Goal: Transaction & Acquisition: Purchase product/service

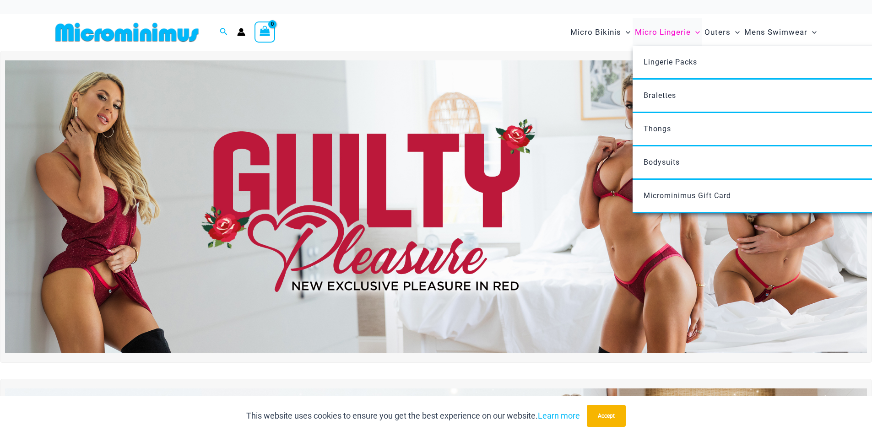
click at [662, 34] on span "Micro Lingerie" at bounding box center [663, 32] width 56 height 23
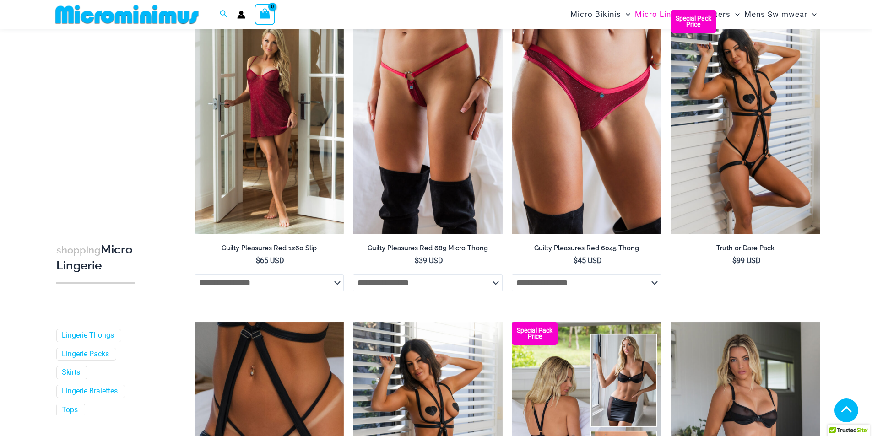
scroll to position [458, 0]
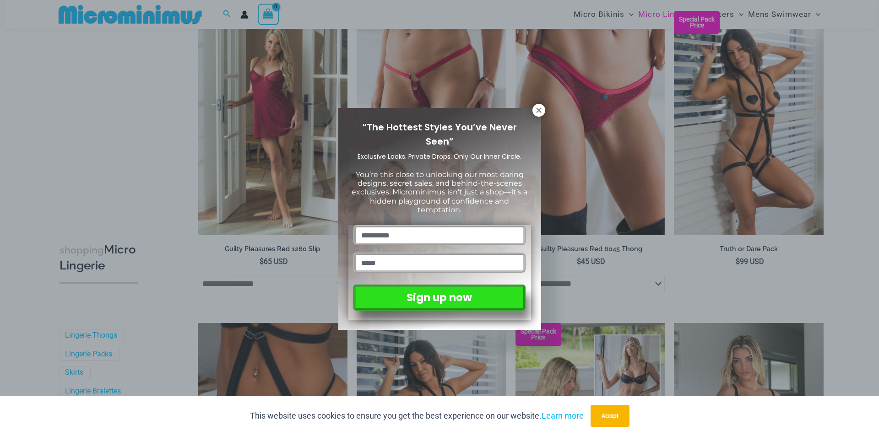
drag, startPoint x: 536, startPoint y: 108, endPoint x: 205, endPoint y: 176, distance: 338.0
click at [535, 108] on icon at bounding box center [539, 110] width 8 height 8
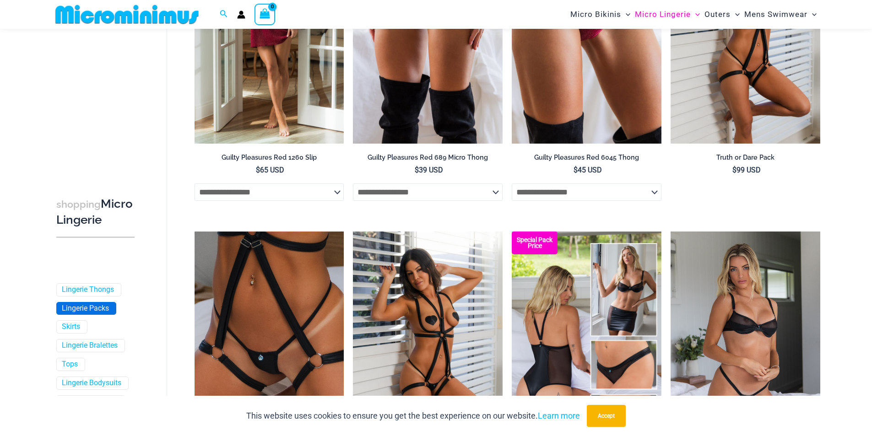
scroll to position [183, 0]
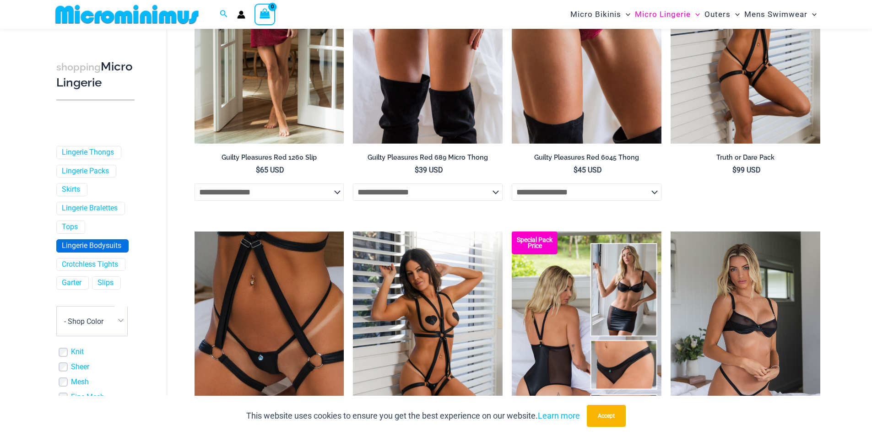
click at [95, 251] on link "Lingerie Bodysuits" at bounding box center [92, 246] width 60 height 10
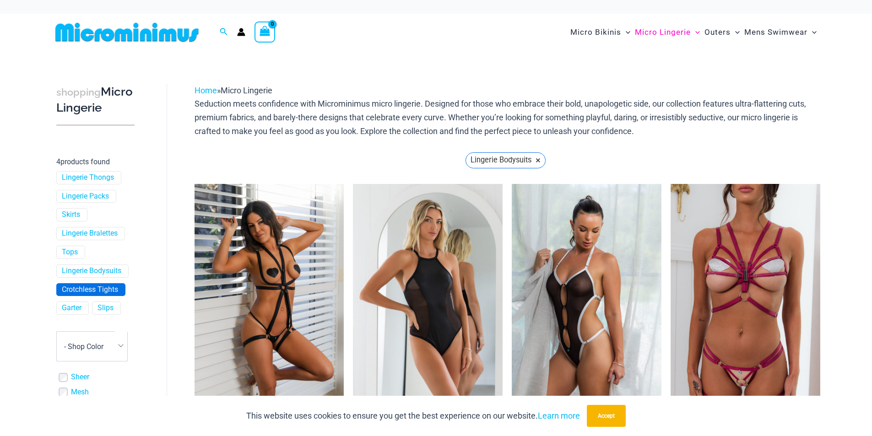
scroll to position [229, 0]
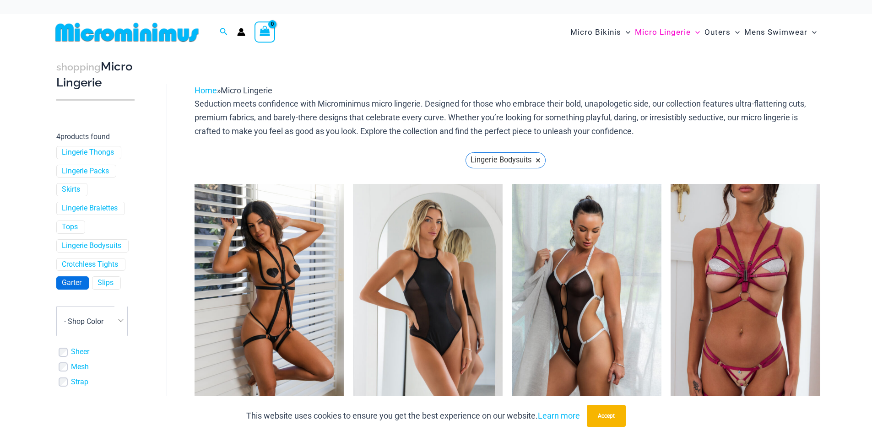
click at [87, 289] on span "Garter" at bounding box center [73, 283] width 32 height 12
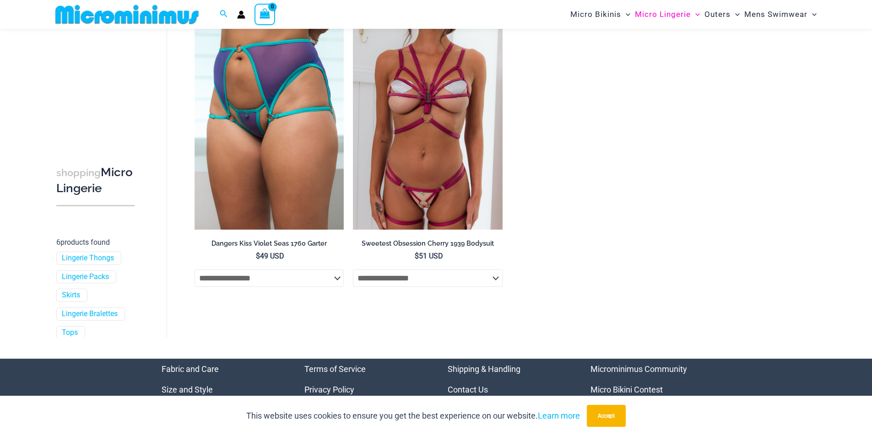
scroll to position [587, 0]
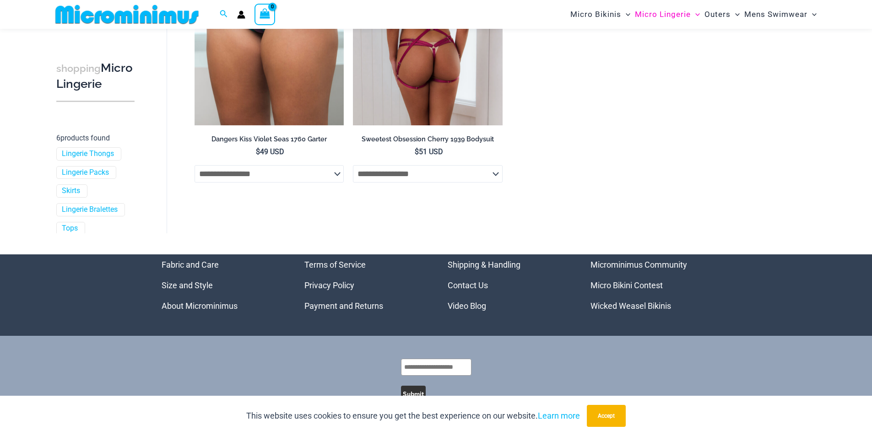
click at [396, 175] on select "**********" at bounding box center [428, 173] width 150 height 17
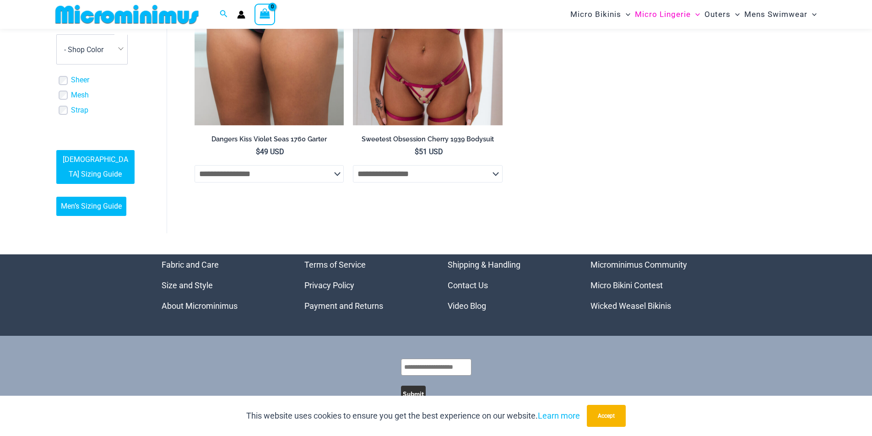
scroll to position [305, 0]
click at [89, 86] on link "Sheer" at bounding box center [80, 81] width 18 height 10
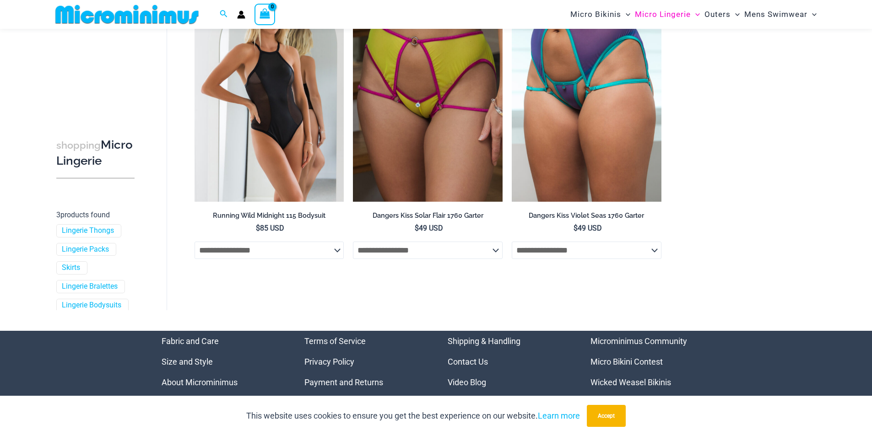
scroll to position [73, 0]
